Goal: Find specific page/section: Find specific page/section

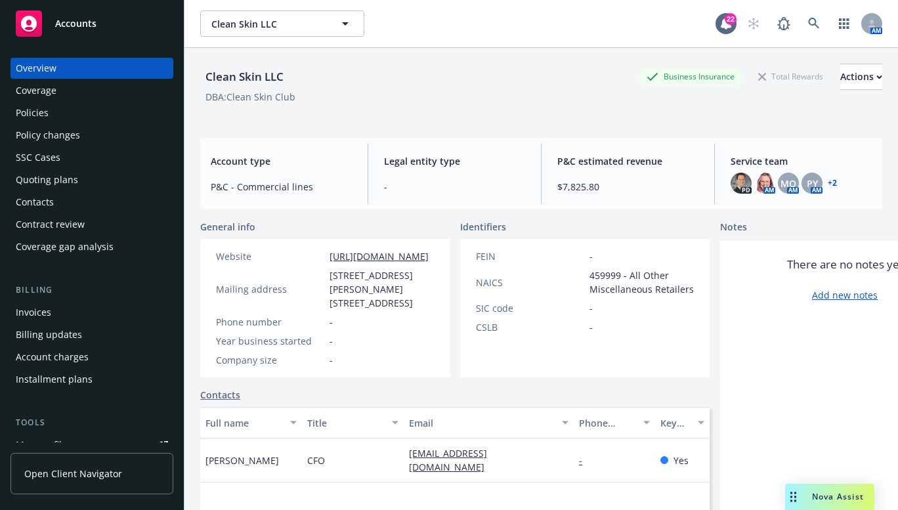
scroll to position [8, 0]
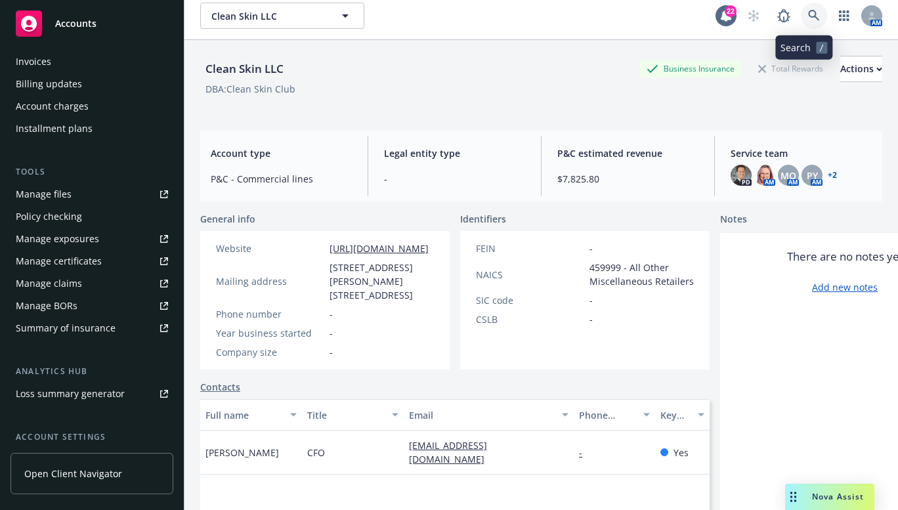
click at [808, 12] on icon at bounding box center [813, 15] width 11 height 11
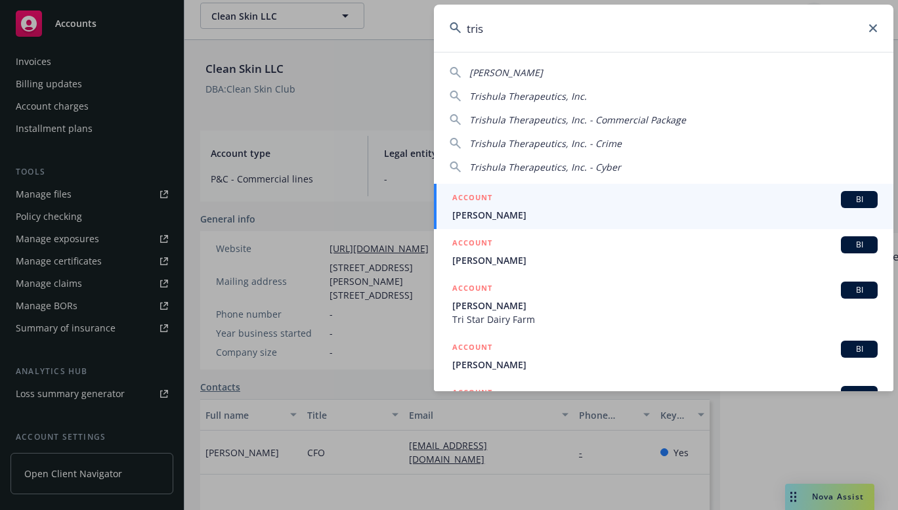
click at [575, 98] on span "Trishula Therapeutics, Inc." at bounding box center [527, 96] width 117 height 12
type input "Trishula Therapeutics, Inc."
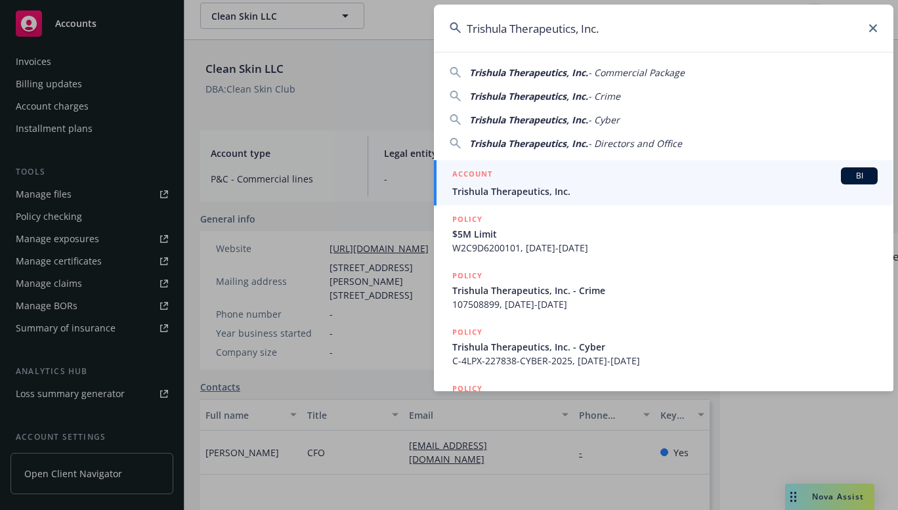
click at [567, 191] on span "Trishula Therapeutics, Inc." at bounding box center [664, 191] width 425 height 14
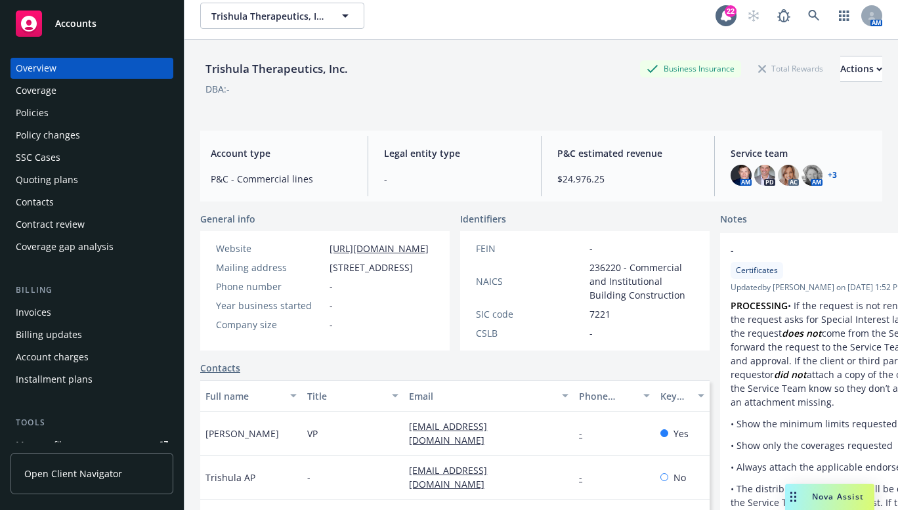
click at [32, 115] on div "Policies" at bounding box center [32, 112] width 33 height 21
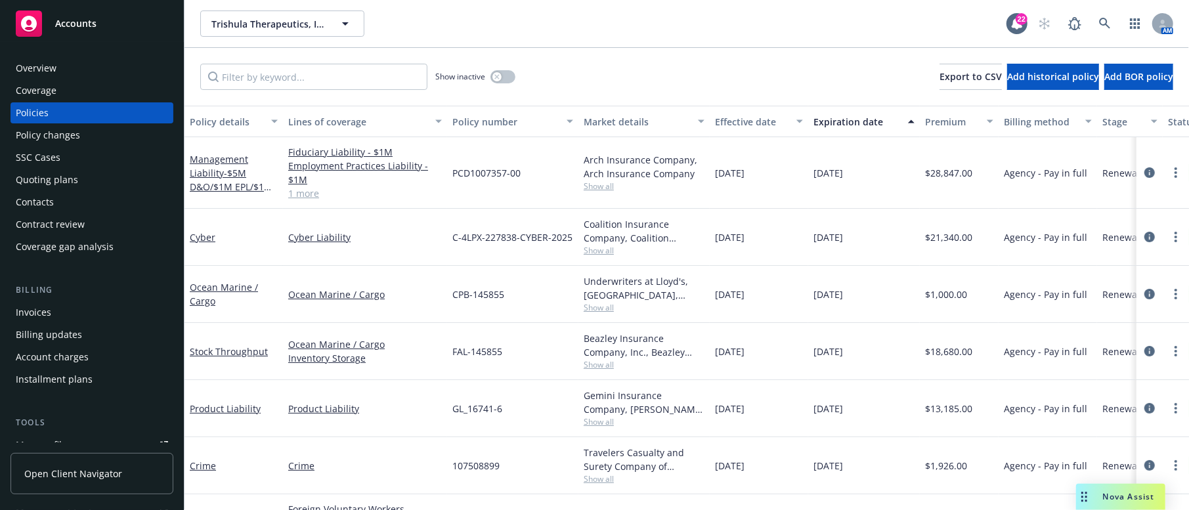
click at [310, 190] on link "1 more" at bounding box center [365, 193] width 154 height 14
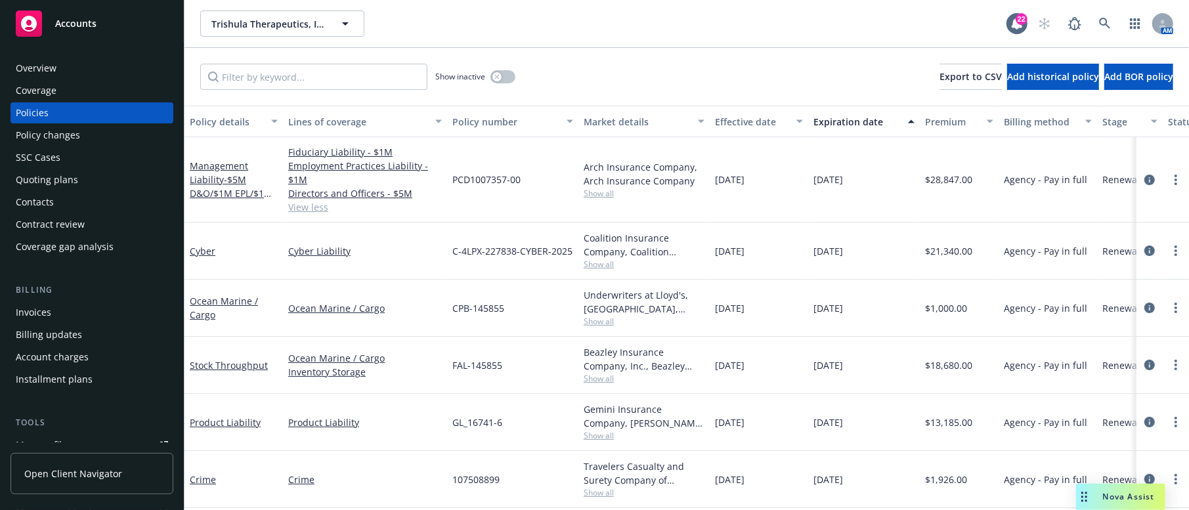
click at [305, 207] on link "View less" at bounding box center [365, 207] width 154 height 14
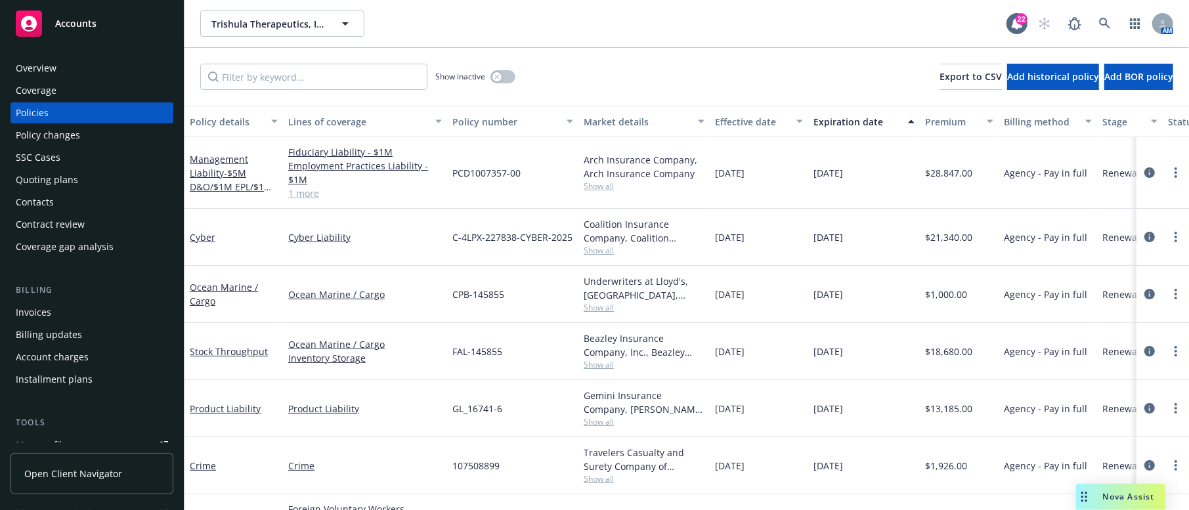
click at [307, 195] on link "1 more" at bounding box center [365, 193] width 154 height 14
click at [297, 84] on input "Filter by keyword..." at bounding box center [313, 77] width 227 height 26
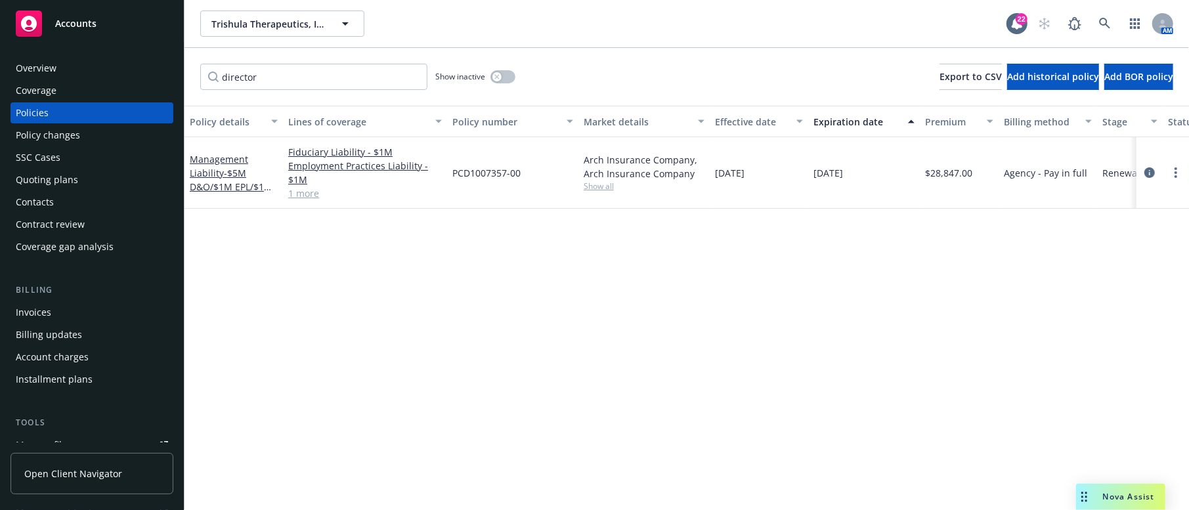
click at [309, 191] on link "1 more" at bounding box center [365, 193] width 154 height 14
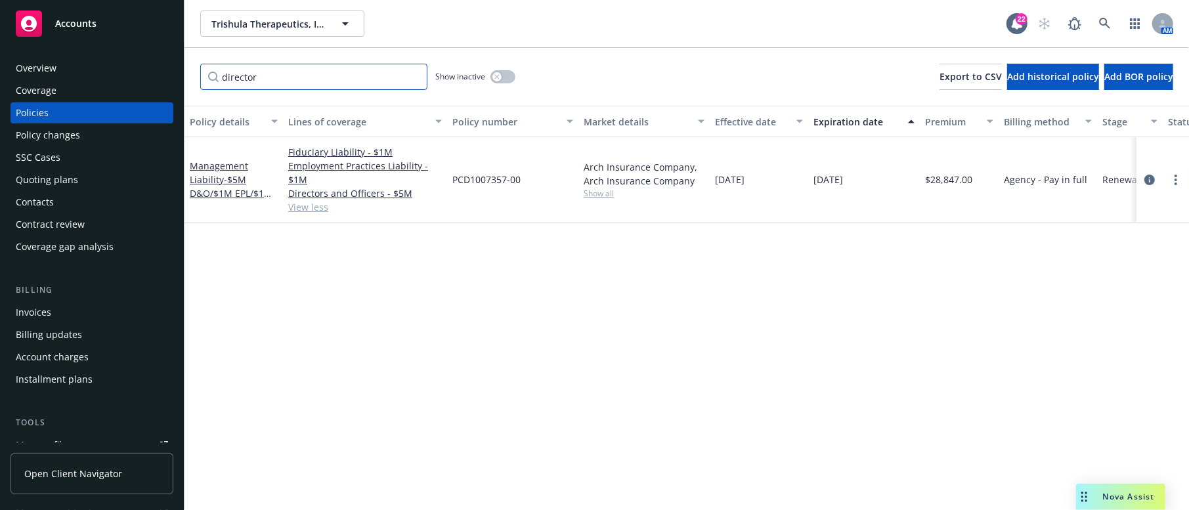
click at [290, 81] on input "director" at bounding box center [313, 77] width 227 height 26
type input "d"
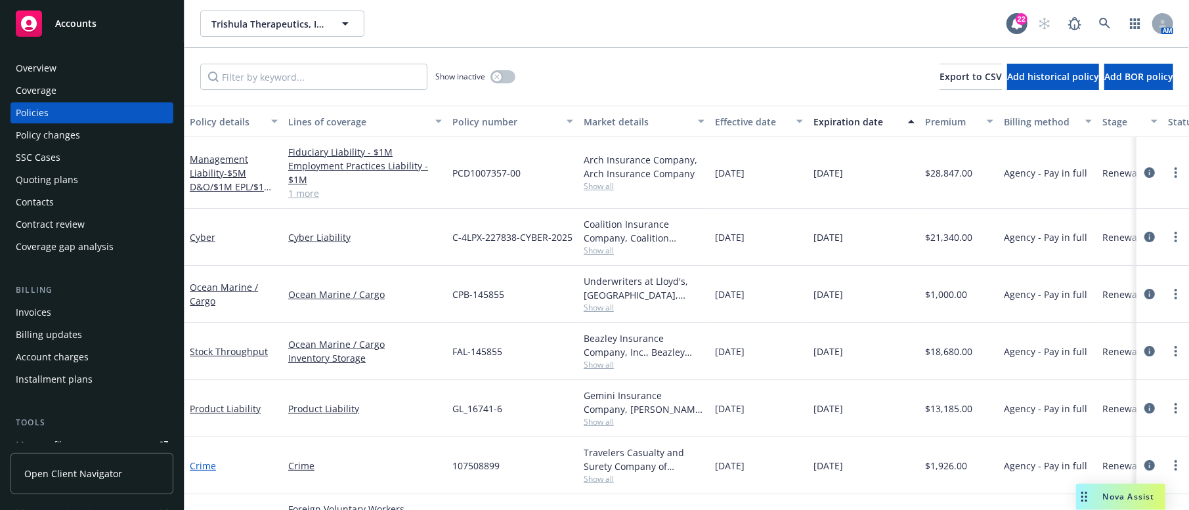
click at [202, 465] on link "Crime" at bounding box center [203, 465] width 26 height 12
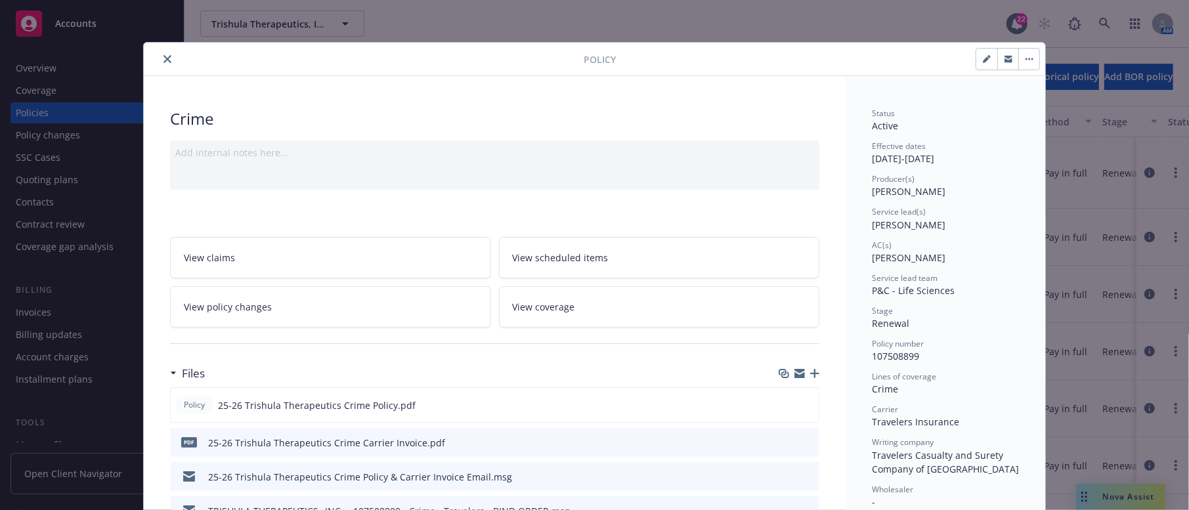
click at [160, 56] on button "close" at bounding box center [168, 59] width 16 height 16
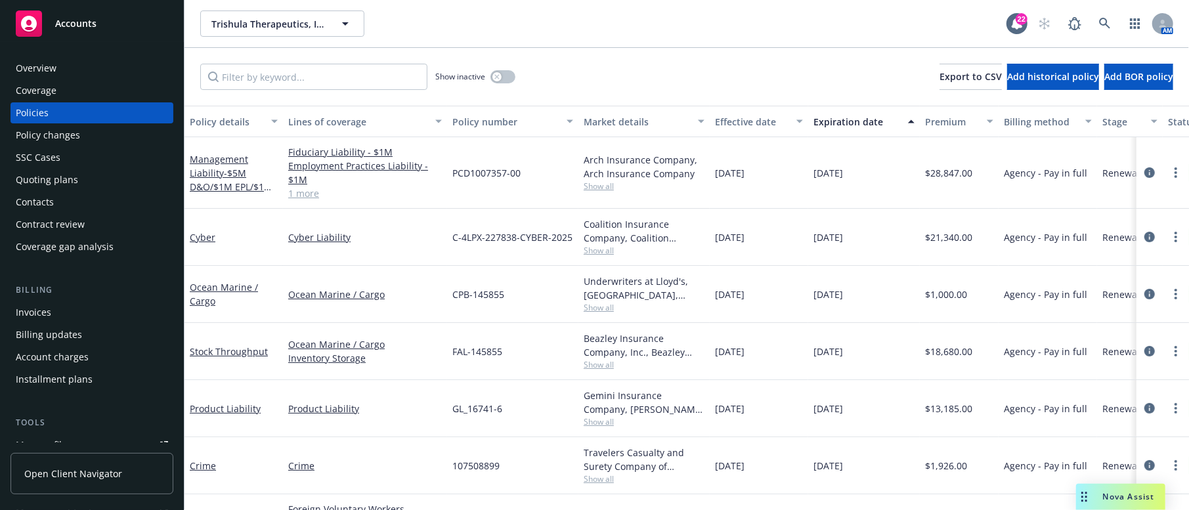
click at [612, 52] on div "Show inactive Export to CSV Add historical policy Add BOR policy" at bounding box center [686, 77] width 1004 height 58
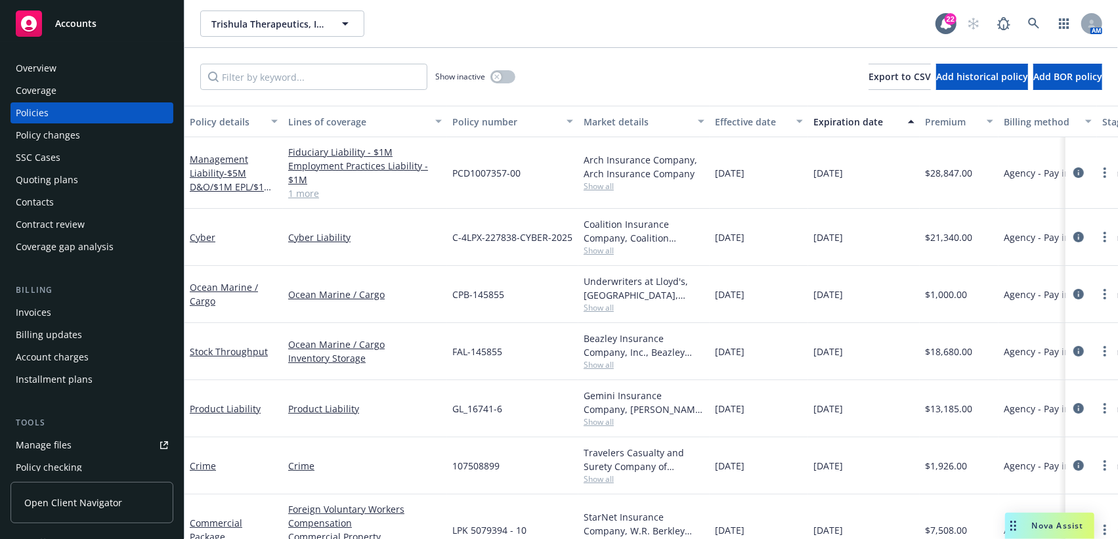
click at [312, 195] on link "1 more" at bounding box center [365, 193] width 154 height 14
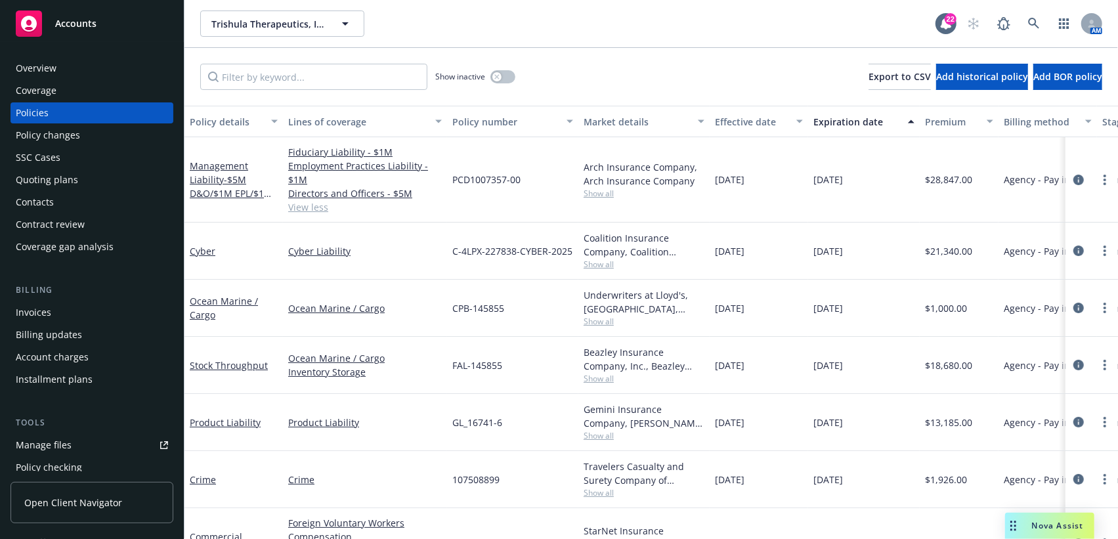
click at [391, 277] on div "Cyber Liability" at bounding box center [365, 251] width 164 height 57
click at [410, 407] on div "Product Liability" at bounding box center [365, 422] width 164 height 57
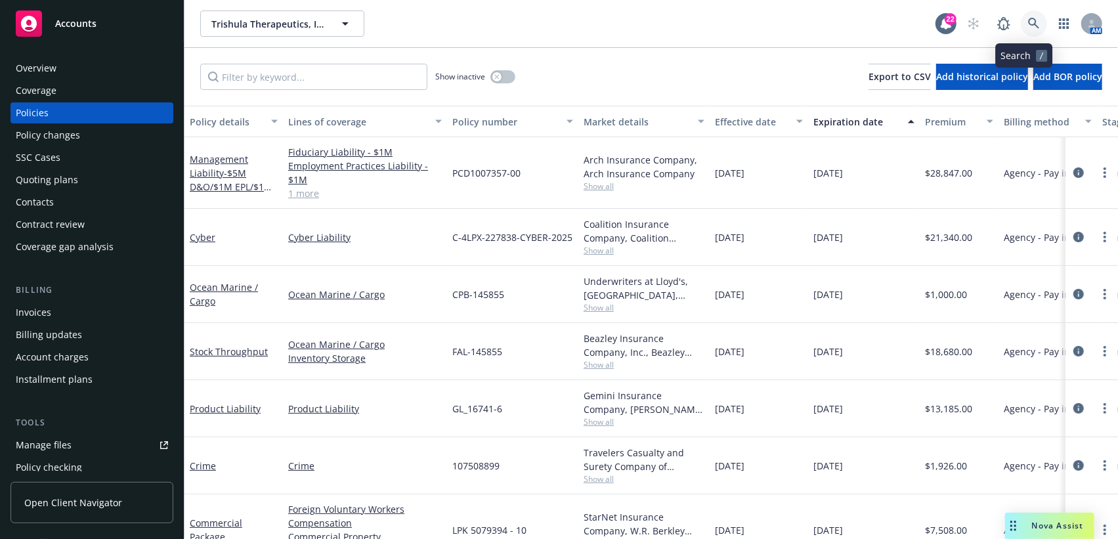
click at [897, 23] on icon at bounding box center [1033, 23] width 11 height 11
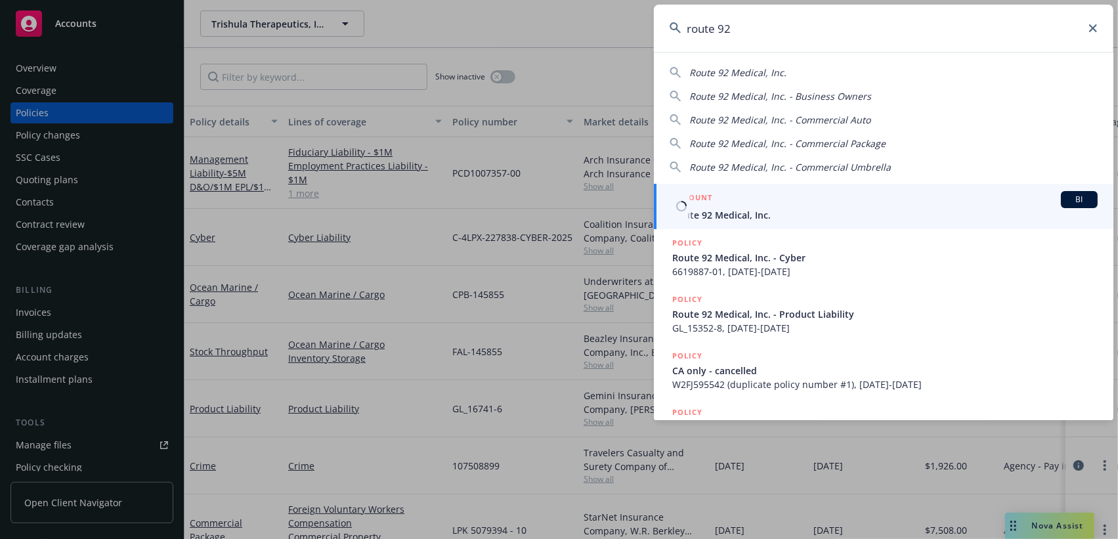
type input "route 92"
click at [742, 211] on span "Route 92 Medical, Inc." at bounding box center [884, 215] width 425 height 14
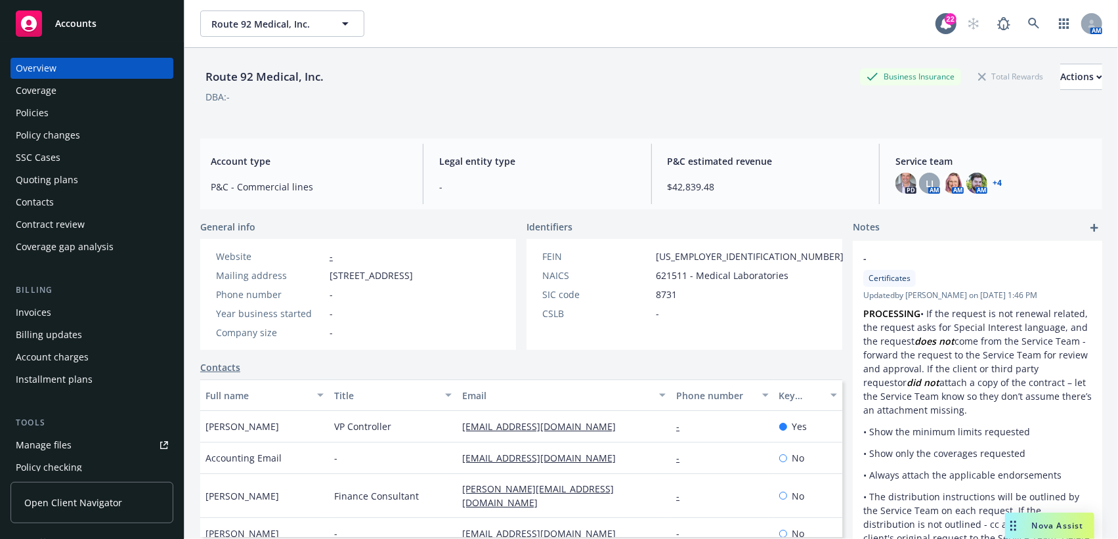
click at [37, 108] on div "Policies" at bounding box center [32, 112] width 33 height 21
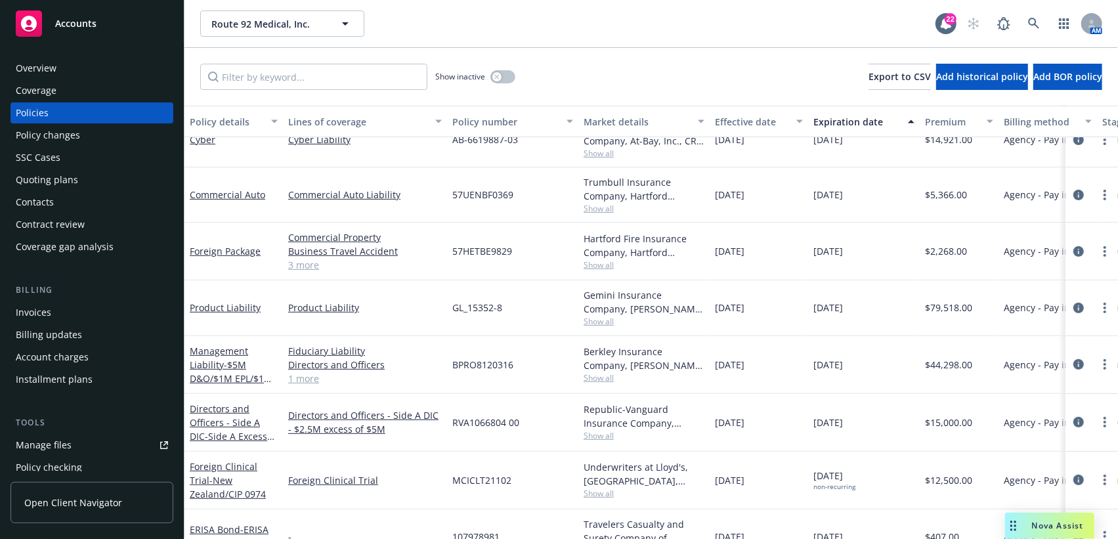
scroll to position [268, 0]
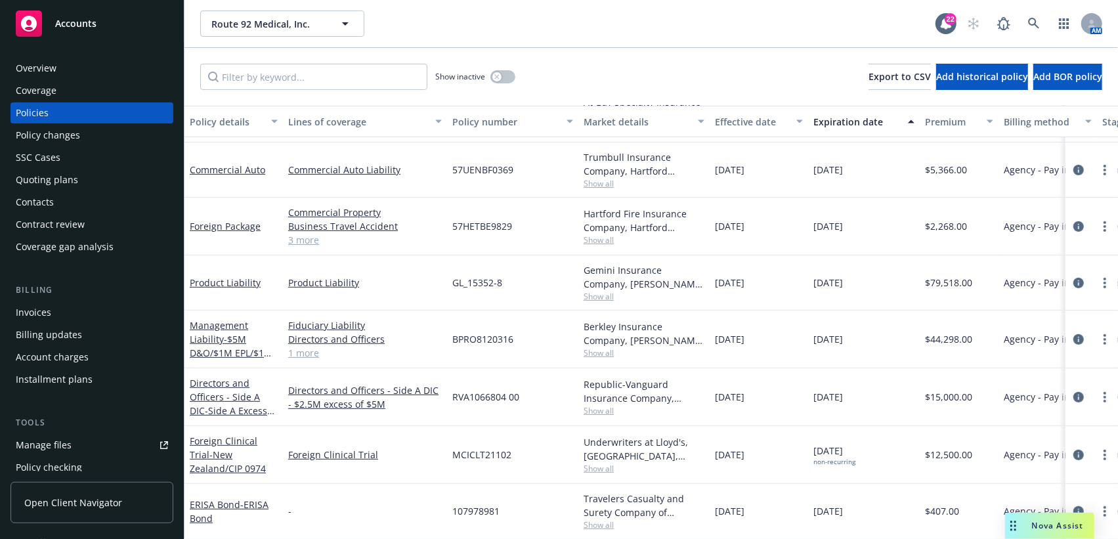
click at [38, 184] on div "Quoting plans" at bounding box center [47, 179] width 62 height 21
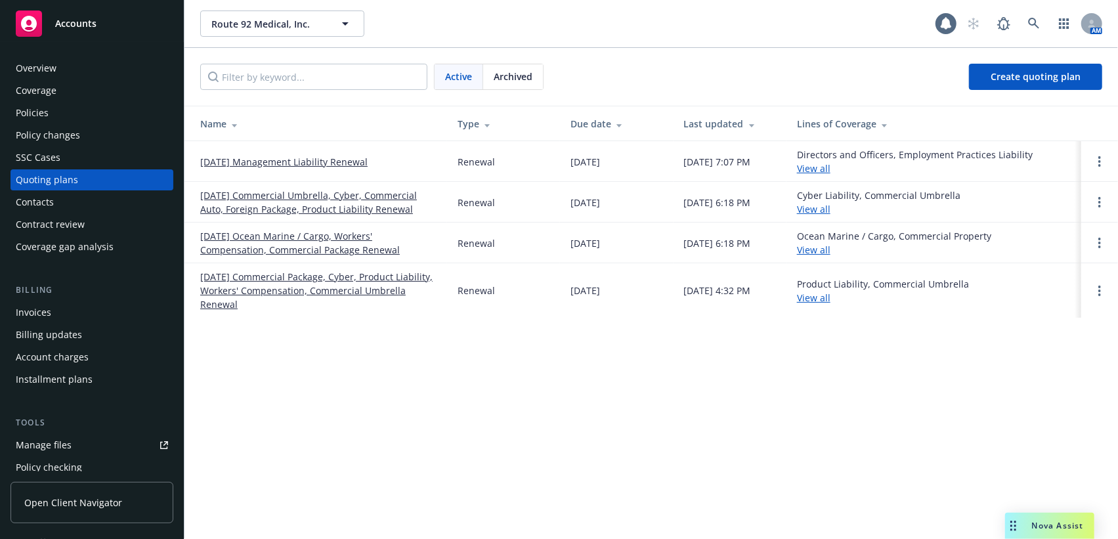
click at [326, 343] on div "Route 92 Medical, Inc. Route 92 Medical, Inc. AM Active Archived Create quoting…" at bounding box center [650, 269] width 933 height 539
click at [297, 165] on link "[DATE] Management Liability Renewal" at bounding box center [283, 162] width 167 height 14
